Goal: Task Accomplishment & Management: Use online tool/utility

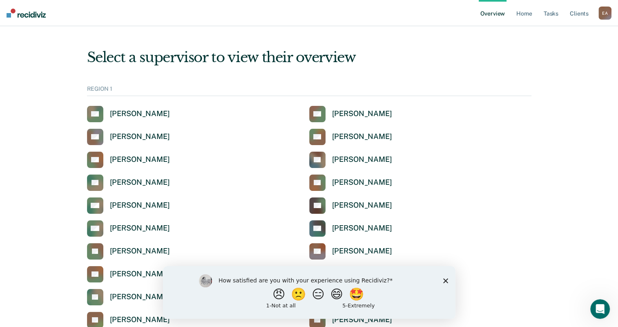
click at [446, 279] on icon "Close survey" at bounding box center [445, 280] width 5 height 5
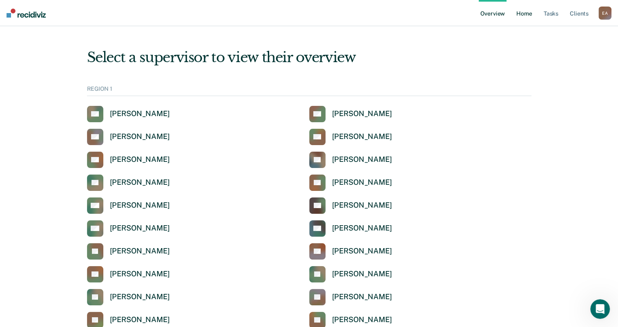
click at [526, 13] on link "Home" at bounding box center [524, 13] width 19 height 26
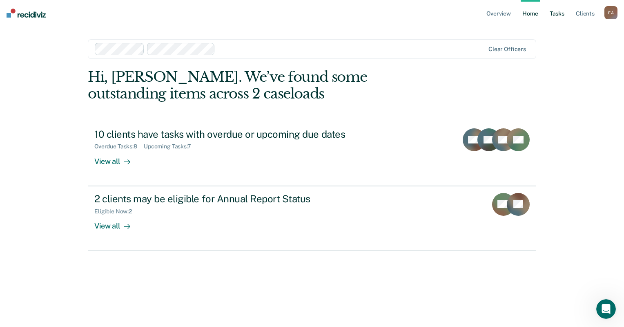
click at [561, 12] on link "Tasks" at bounding box center [557, 13] width 18 height 26
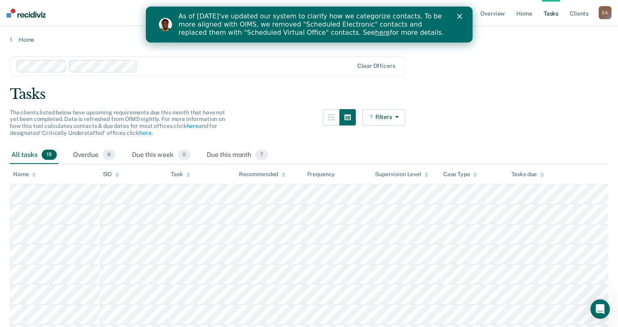
click at [460, 15] on icon "Close" at bounding box center [459, 16] width 5 height 5
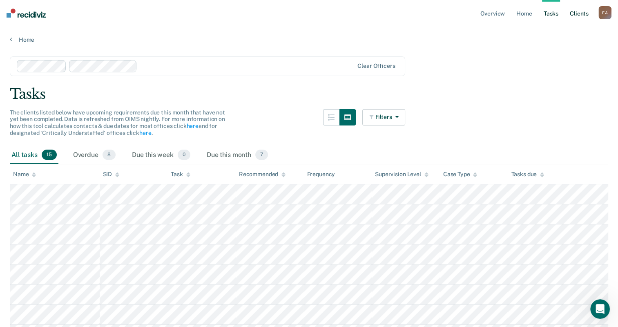
click at [578, 13] on link "Client s" at bounding box center [579, 13] width 22 height 26
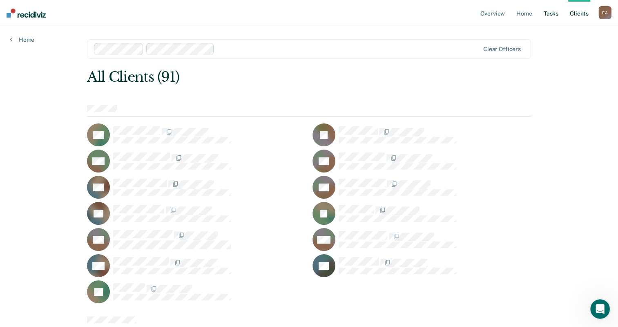
click at [548, 13] on link "Tasks" at bounding box center [551, 13] width 18 height 26
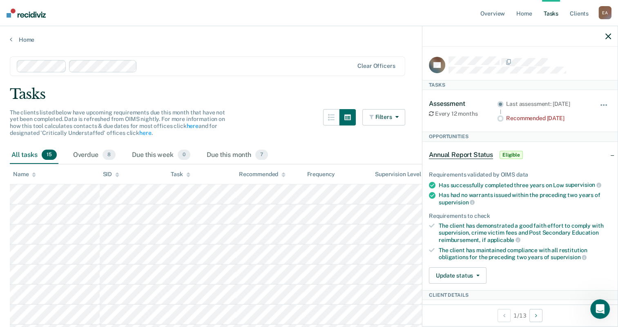
click at [608, 35] on icon "button" at bounding box center [609, 37] width 6 height 6
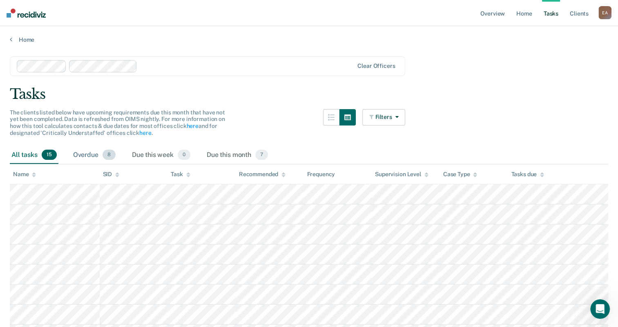
click at [90, 153] on div "Overdue 8" at bounding box center [95, 155] width 46 height 18
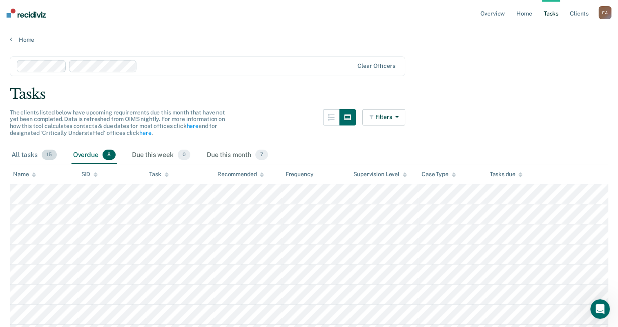
click at [22, 153] on div "All tasks 15" at bounding box center [34, 155] width 49 height 18
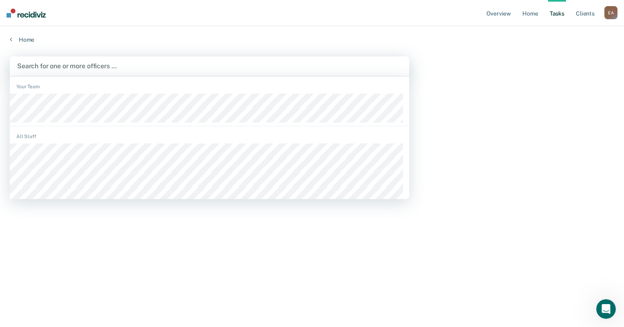
click at [208, 62] on div at bounding box center [209, 65] width 385 height 9
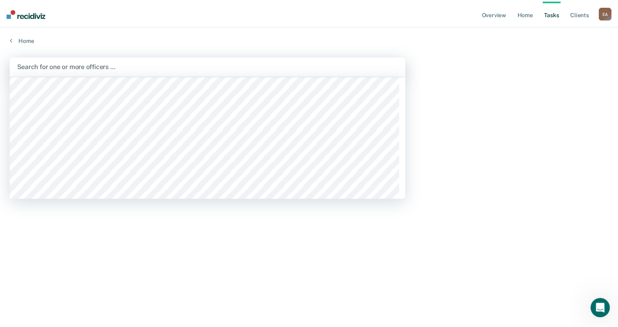
scroll to position [2942, 0]
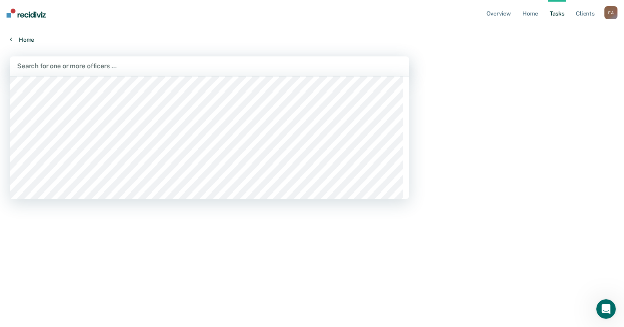
click at [168, 42] on link "Home" at bounding box center [312, 39] width 605 height 7
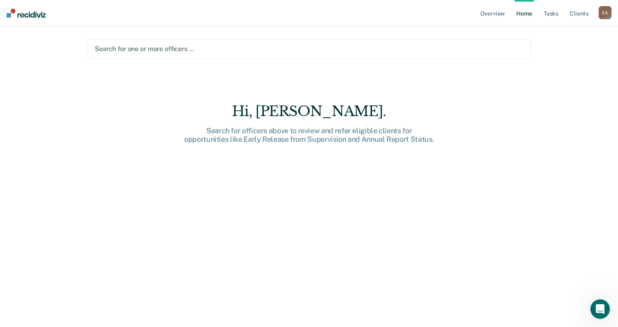
click at [411, 57] on div "Search for one or more officers …" at bounding box center [309, 49] width 444 height 20
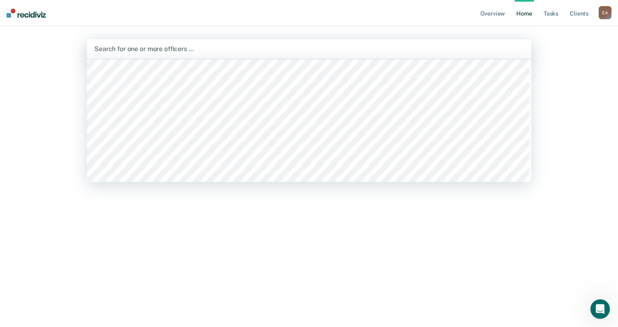
scroll to position [163, 0]
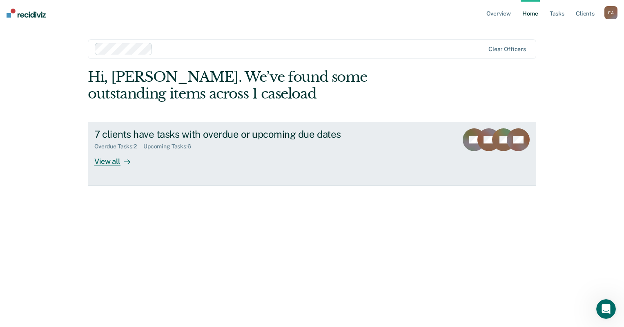
click at [114, 163] on div "View all" at bounding box center [117, 158] width 46 height 16
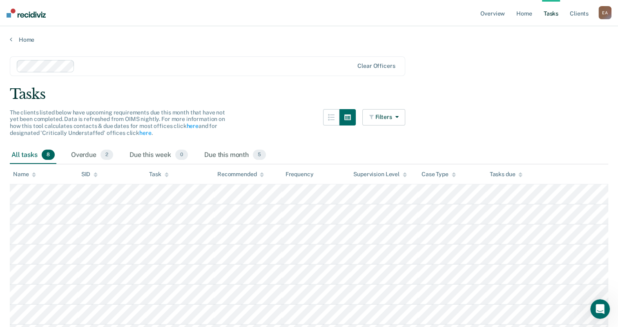
click at [234, 109] on div "The clients listed below have upcoming requirements due this month that have no…" at bounding box center [208, 127] width 396 height 37
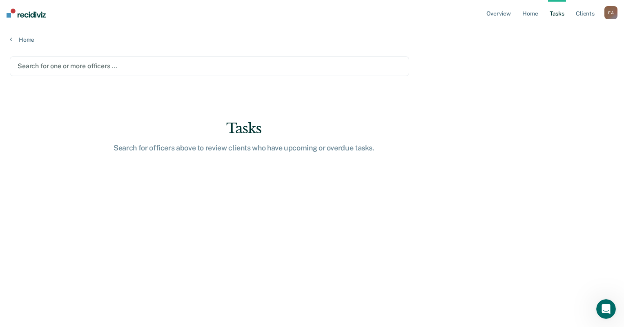
click at [177, 65] on div at bounding box center [210, 65] width 384 height 9
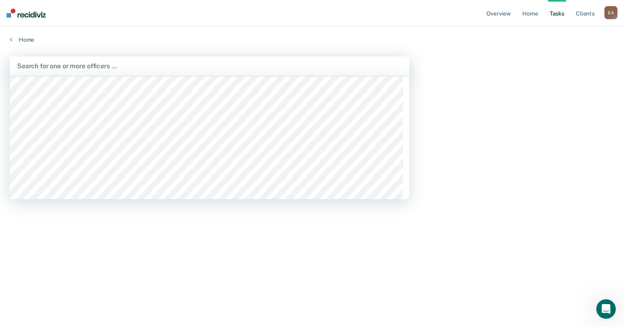
scroll to position [1062, 0]
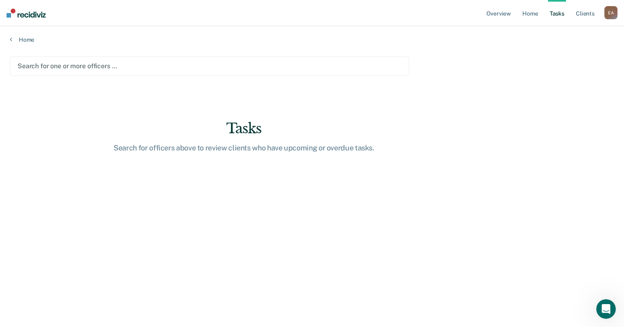
click at [503, 111] on main "Search for one or more officers … Tasks Search for officers above to review cli…" at bounding box center [312, 183] width 624 height 281
click at [389, 62] on div at bounding box center [210, 65] width 384 height 9
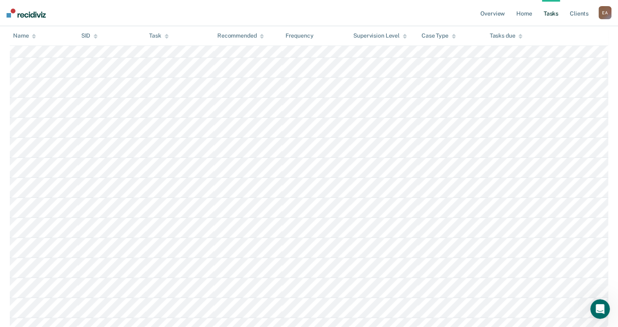
scroll to position [696, 0]
